Goal: Task Accomplishment & Management: Use online tool/utility

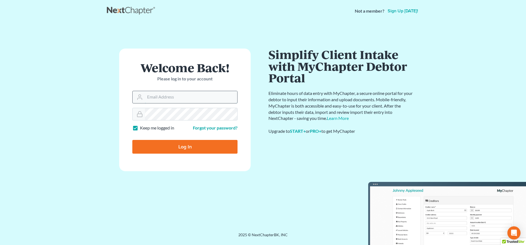
click at [172, 98] on input "Email Address" at bounding box center [191, 97] width 92 height 12
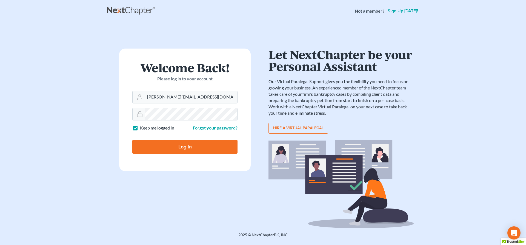
type input "[PERSON_NAME][EMAIL_ADDRESS][DOMAIN_NAME]"
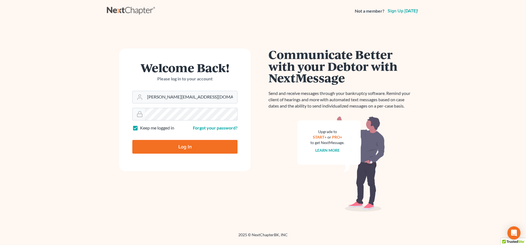
click at [132, 140] on input "Log In" at bounding box center [184, 147] width 105 height 14
type input "Thinking..."
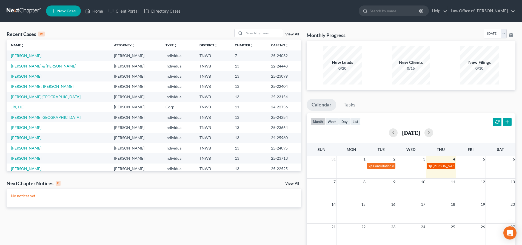
click at [444, 165] on span "ashley boyd ch 7" at bounding box center [449, 166] width 32 height 4
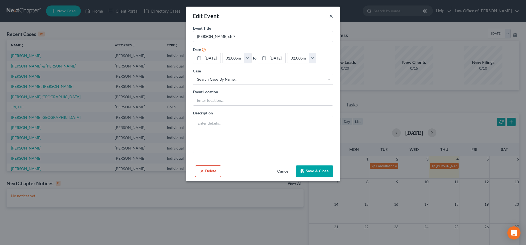
click at [331, 16] on button "×" at bounding box center [332, 16] width 4 height 7
